Goal: Task Accomplishment & Management: Complete application form

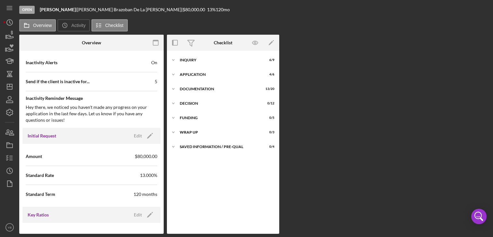
scroll to position [300, 0]
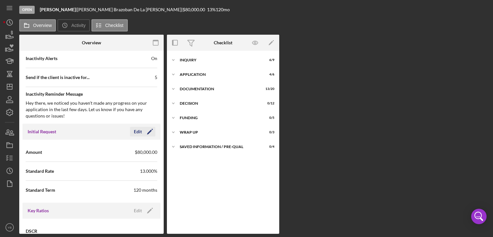
click at [147, 132] on polygon "button" at bounding box center [149, 132] width 5 height 5
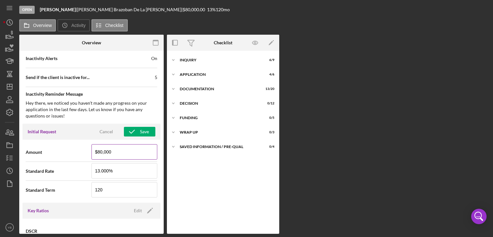
click at [100, 150] on input "$80,000" at bounding box center [124, 151] width 66 height 15
type input "$35,000"
click at [136, 136] on div "Initial Request Cancel Save" at bounding box center [91, 131] width 138 height 16
click at [137, 131] on icon "button" at bounding box center [132, 131] width 16 height 16
click at [79, 26] on label "Activity" at bounding box center [78, 25] width 14 height 5
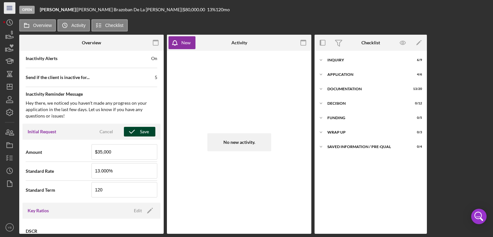
click at [9, 9] on icon "Icon/Menu" at bounding box center [10, 8] width 14 height 14
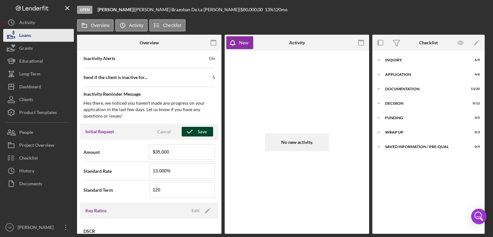
click at [20, 36] on div "Loans" at bounding box center [25, 36] width 12 height 14
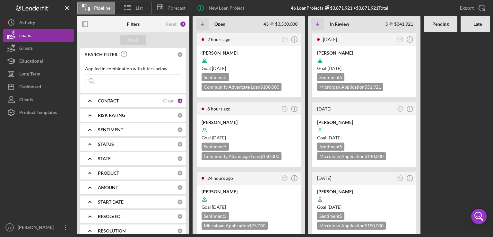
click at [464, 160] on div at bounding box center [477, 132] width 34 height 201
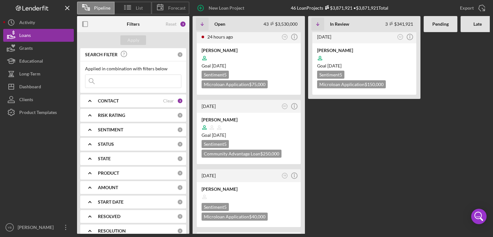
scroll to position [128, 0]
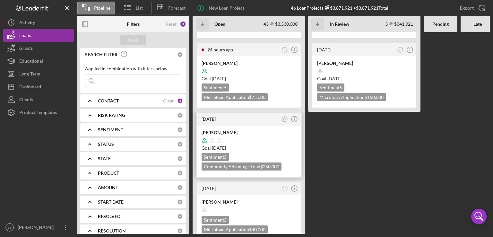
click at [281, 145] on div "Goal [DATE]" at bounding box center [248, 148] width 94 height 6
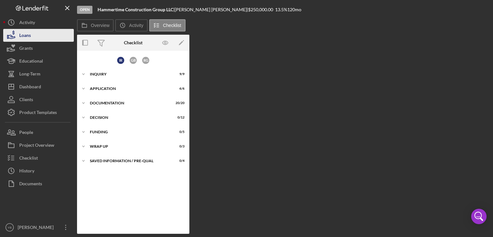
click at [29, 32] on div "Loans" at bounding box center [25, 36] width 12 height 14
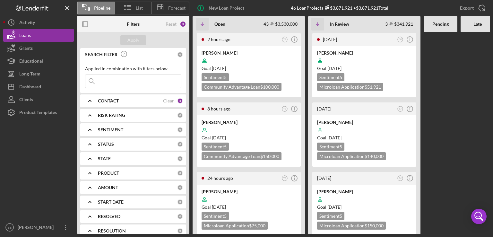
click at [444, 139] on div at bounding box center [440, 132] width 34 height 201
click at [458, 171] on div "2 hours ago YB Icon/Info [PERSON_NAME] Goal [DATE] Sentiment 5 Community Advant…" at bounding box center [363, 132] width 342 height 201
click at [424, 131] on div at bounding box center [440, 132] width 34 height 201
click at [441, 116] on div at bounding box center [440, 132] width 34 height 201
click at [465, 119] on div at bounding box center [477, 132] width 34 height 201
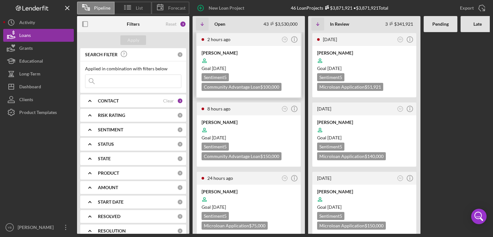
click at [270, 65] on div "Goal [DATE]" at bounding box center [248, 68] width 94 height 6
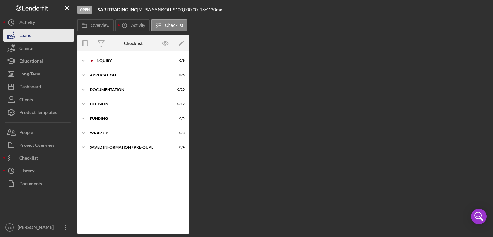
click at [41, 36] on button "Loans" at bounding box center [38, 35] width 71 height 13
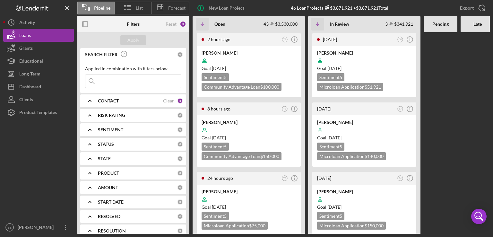
click at [451, 130] on div at bounding box center [440, 132] width 34 height 201
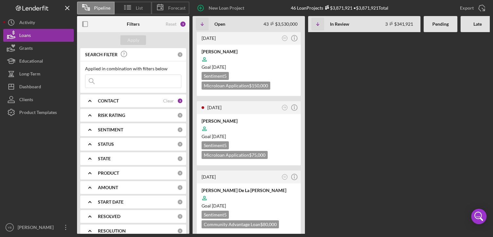
scroll to position [680, 0]
click at [260, 202] on div "Goal [DATE]" at bounding box center [248, 205] width 94 height 6
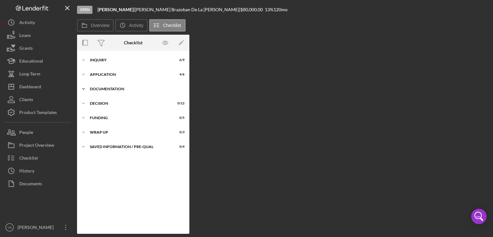
click at [107, 88] on div "Documentation" at bounding box center [135, 89] width 91 height 4
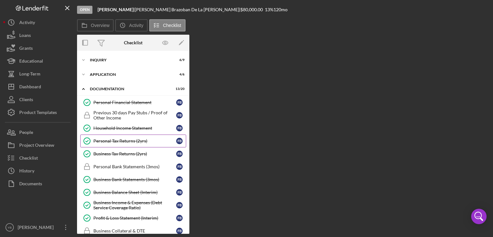
click at [118, 139] on div "Personal Tax Returns (2yrs)" at bounding box center [134, 140] width 83 height 5
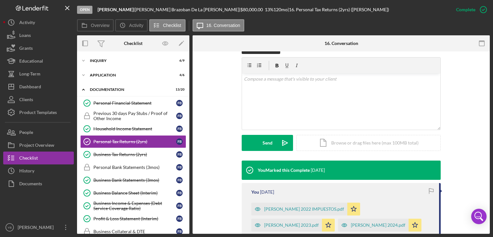
scroll to position [113, 0]
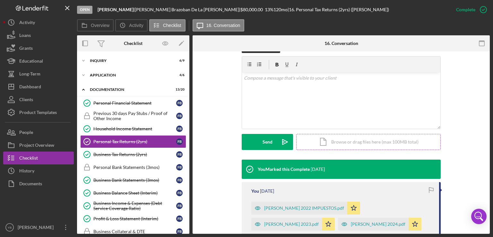
click at [337, 134] on div "Icon/Document Browse or drag files here (max 100MB total) Tap to choose files o…" at bounding box center [368, 142] width 144 height 16
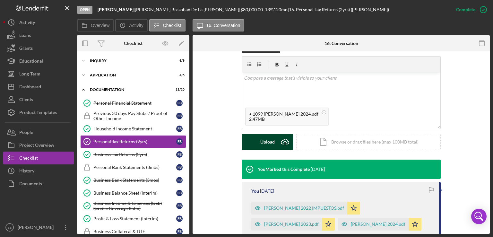
click at [274, 135] on button "Upload Icon/Upload" at bounding box center [266, 142] width 51 height 16
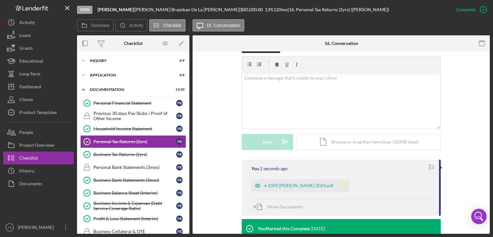
click at [342, 182] on polygon "button" at bounding box center [342, 184] width 5 height 5
drag, startPoint x: 490, startPoint y: 139, endPoint x: 488, endPoint y: 168, distance: 28.9
click at [488, 168] on div "Open [PERSON_NAME] | [PERSON_NAME] De La [PERSON_NAME] | $80,000.00 13 % 120 mo…" at bounding box center [246, 118] width 493 height 237
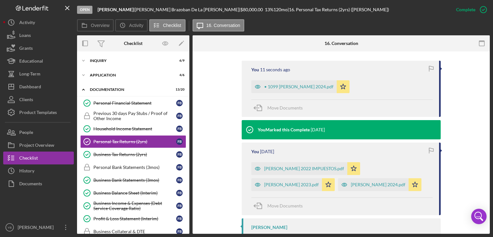
scroll to position [0, 0]
